Goal: Transaction & Acquisition: Subscribe to service/newsletter

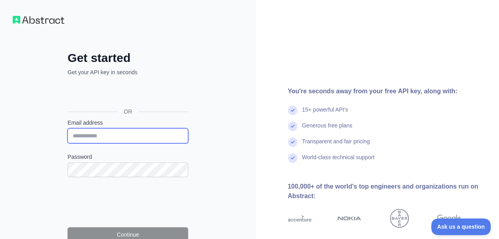
click at [77, 136] on input "Email address" at bounding box center [128, 135] width 121 height 15
type input "**********"
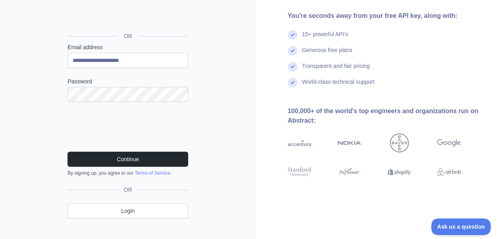
scroll to position [76, 0]
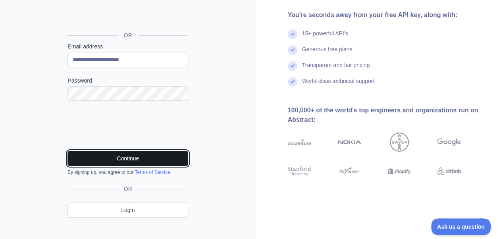
click at [116, 156] on button "Continue" at bounding box center [128, 158] width 121 height 15
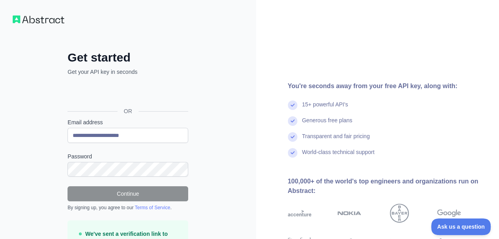
scroll to position [44, 0]
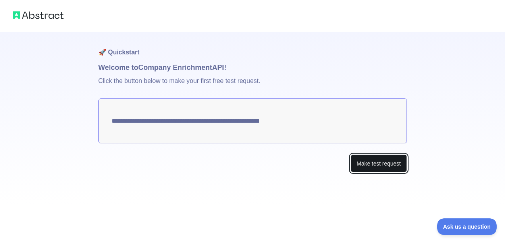
click at [368, 161] on button "Make test request" at bounding box center [379, 164] width 56 height 18
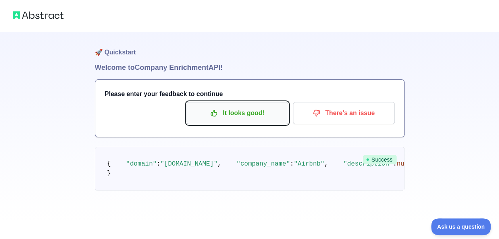
click at [279, 116] on p "It looks good!" at bounding box center [238, 113] width 90 height 14
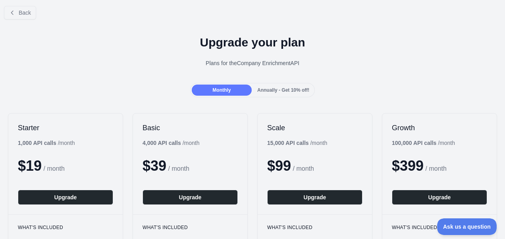
scroll to position [4, 0]
